Goal: Find specific page/section: Find specific page/section

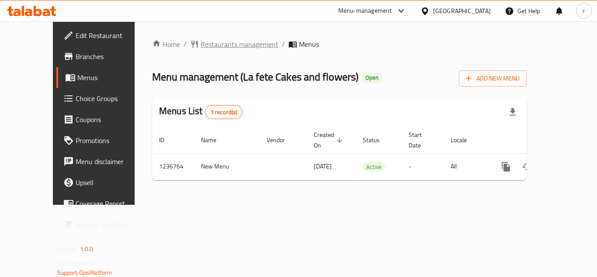
click at [218, 49] on span "Restaurants management" at bounding box center [240, 44] width 78 height 10
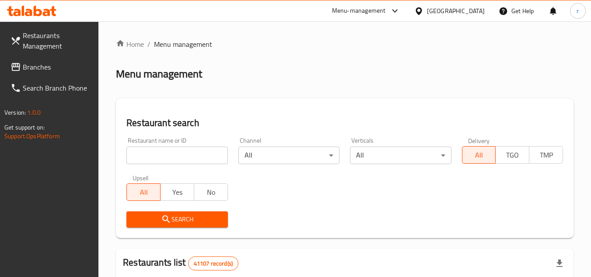
click at [179, 152] on input "search" at bounding box center [176, 154] width 101 height 17
paste input "679164"
type input "679164"
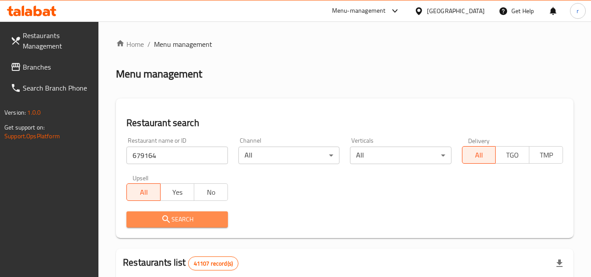
click at [162, 217] on icon "submit" at bounding box center [166, 219] width 10 height 10
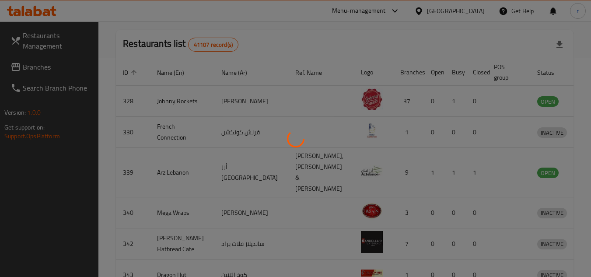
scroll to position [106, 0]
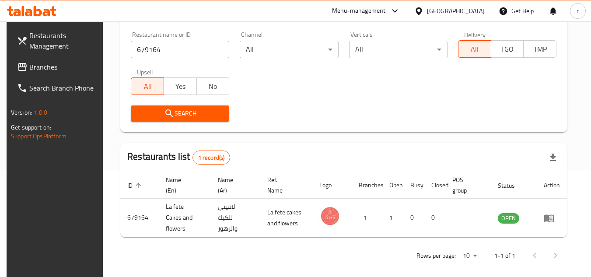
click at [58, 63] on span "Branches" at bounding box center [63, 67] width 69 height 10
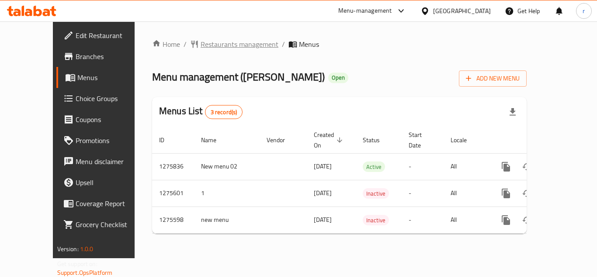
click at [201, 42] on span "Restaurants management" at bounding box center [240, 44] width 78 height 10
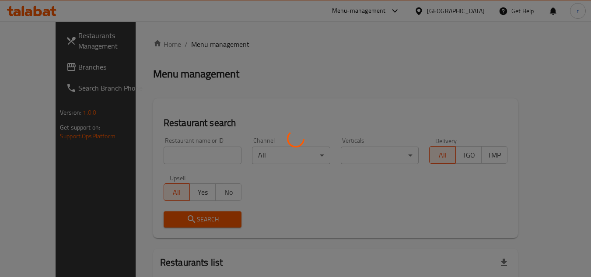
click at [171, 154] on div at bounding box center [295, 138] width 591 height 277
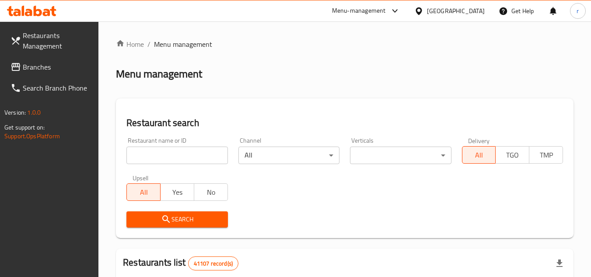
click at [172, 152] on input "search" at bounding box center [176, 154] width 101 height 17
paste input "691633"
type input "691633"
drag, startPoint x: 150, startPoint y: 219, endPoint x: 184, endPoint y: 166, distance: 62.7
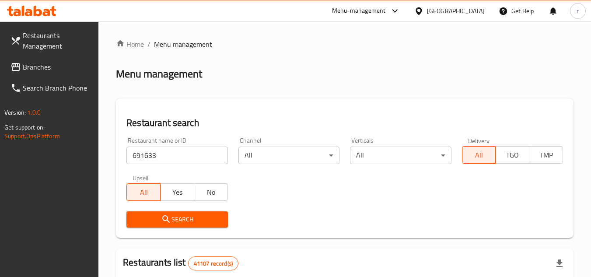
click at [150, 217] on span "Search" at bounding box center [176, 219] width 87 height 11
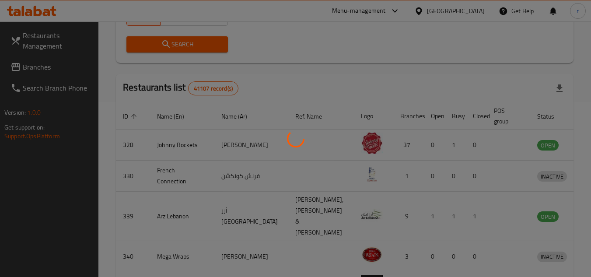
scroll to position [106, 0]
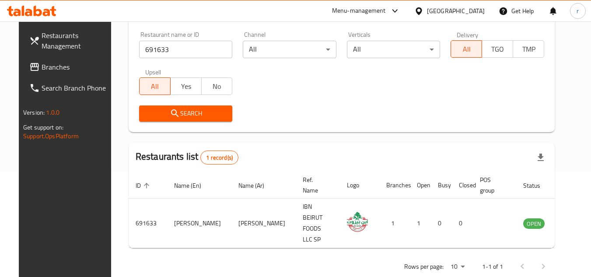
click at [440, 10] on div "[GEOGRAPHIC_DATA]" at bounding box center [456, 11] width 58 height 10
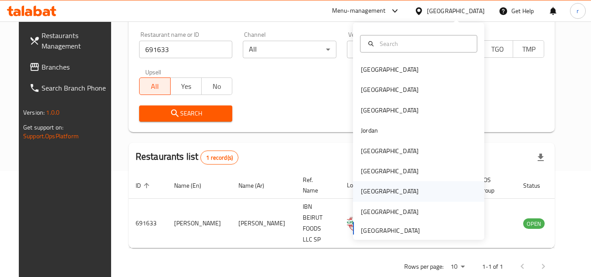
click at [363, 192] on div "Qatar" at bounding box center [390, 191] width 58 height 10
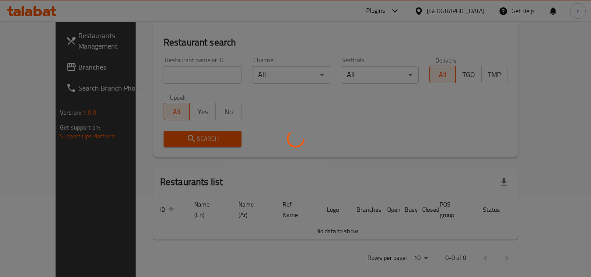
scroll to position [106, 0]
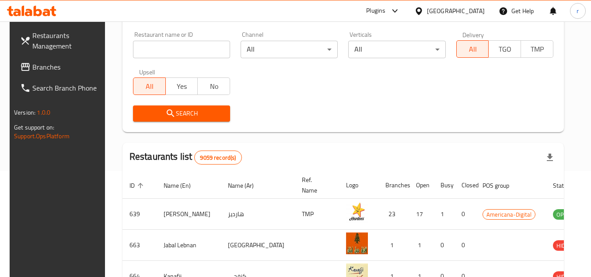
click at [44, 66] on span "Branches" at bounding box center [66, 67] width 69 height 10
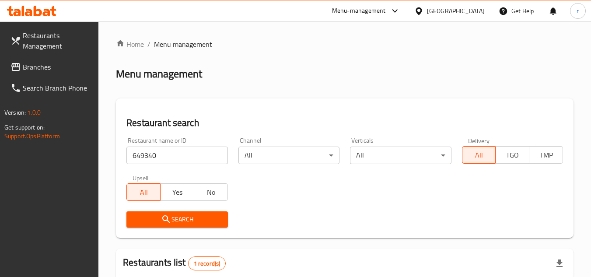
scroll to position [124, 0]
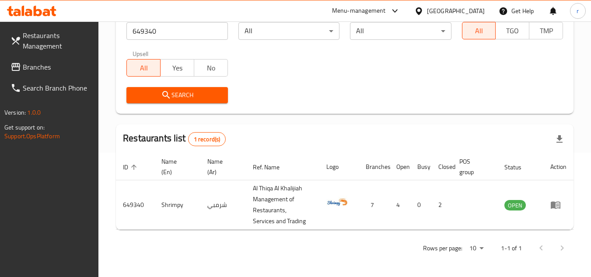
click at [21, 69] on span at bounding box center [16, 67] width 12 height 10
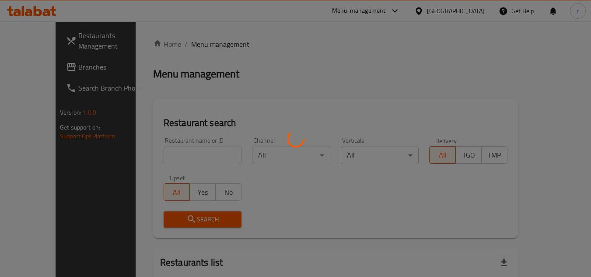
click at [171, 160] on div at bounding box center [295, 138] width 591 height 277
click at [171, 156] on div at bounding box center [295, 138] width 591 height 277
click at [174, 153] on div at bounding box center [295, 138] width 591 height 277
click at [174, 158] on div at bounding box center [295, 138] width 591 height 277
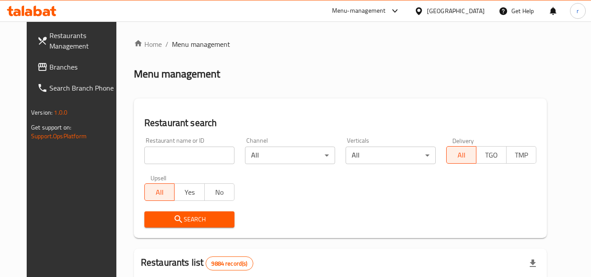
click at [174, 158] on input "search" at bounding box center [189, 154] width 90 height 17
paste input "22631"
type input "22631"
click at [184, 215] on span "Search" at bounding box center [189, 219] width 76 height 11
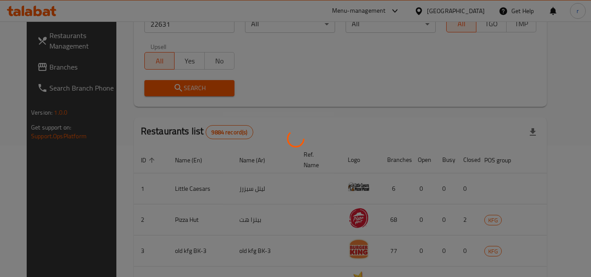
scroll to position [106, 0]
